Goal: Task Accomplishment & Management: Manage account settings

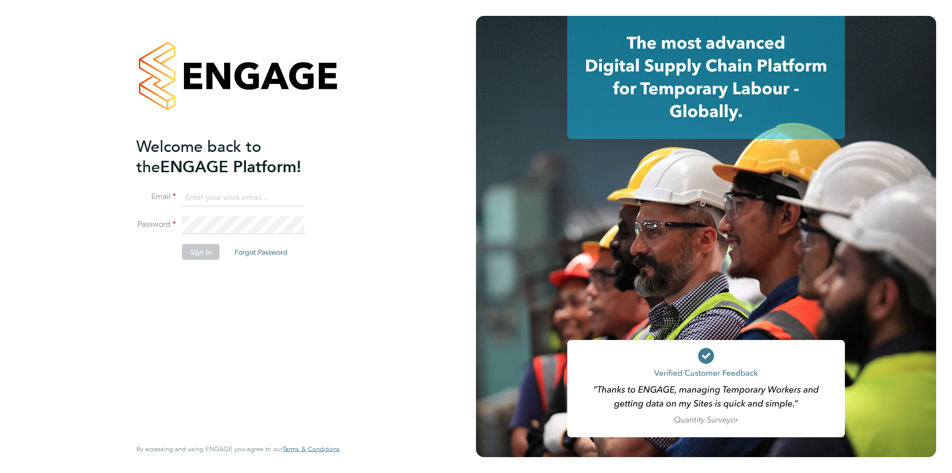
type input "comms@guardianfm.co.uk"
click at [207, 258] on button "Sign In" at bounding box center [201, 252] width 38 height 16
